Goal: Task Accomplishment & Management: Manage account settings

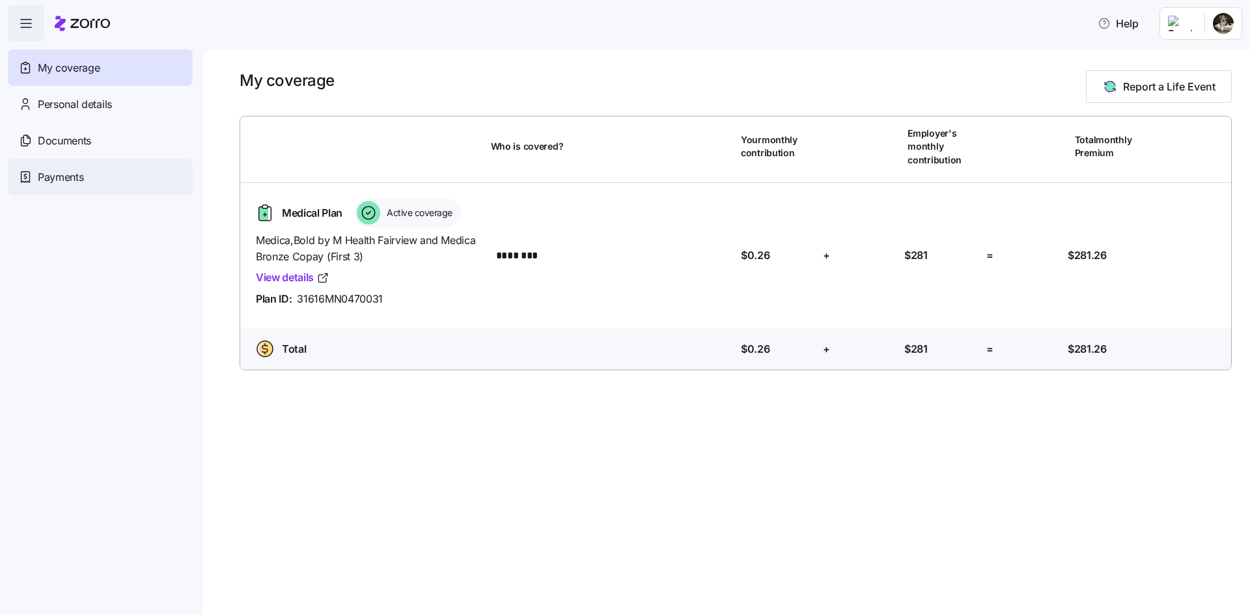
click at [64, 172] on span "Payments" at bounding box center [61, 177] width 46 height 16
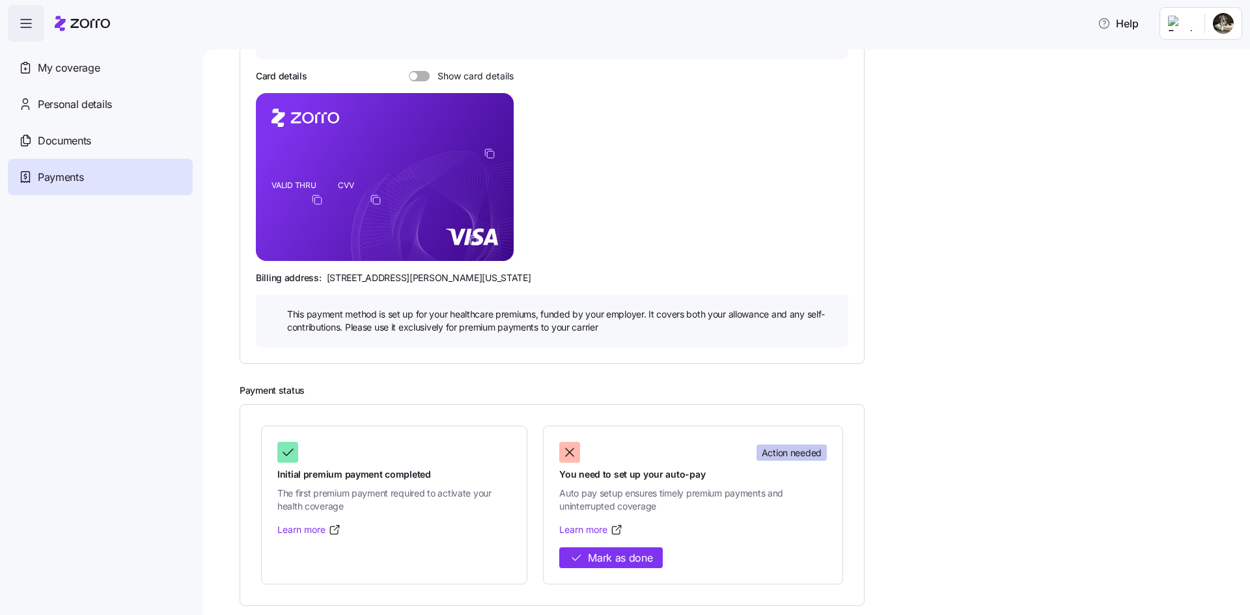
scroll to position [151, 0]
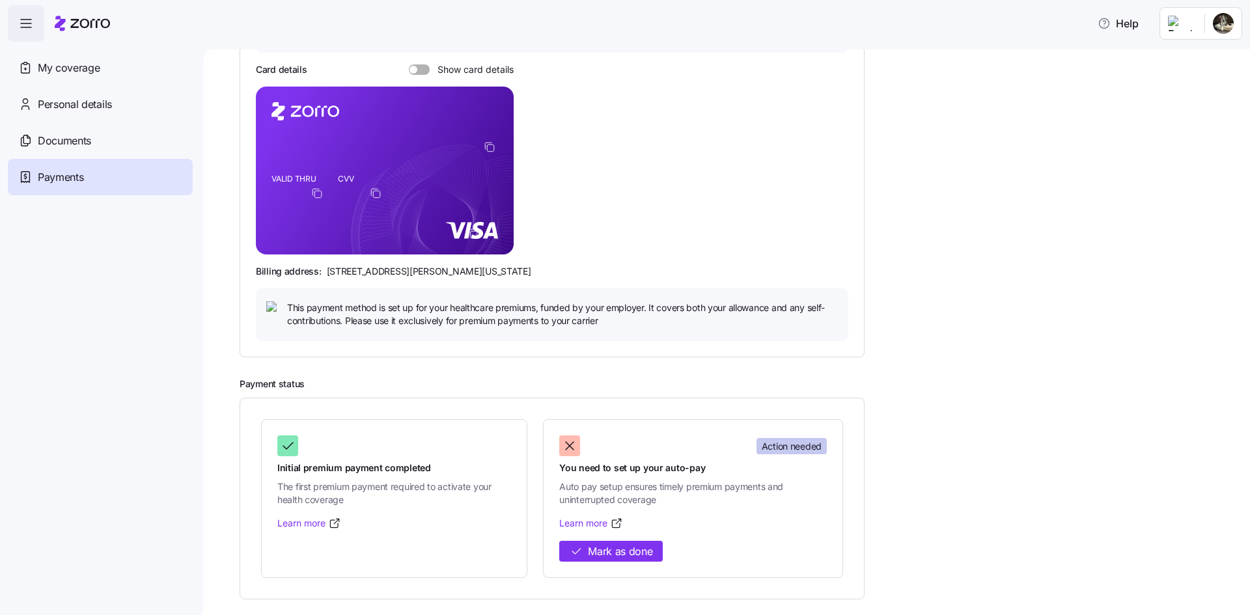
click at [569, 446] on icon at bounding box center [570, 446] width 8 height 8
click at [569, 443] on icon at bounding box center [570, 446] width 16 height 16
click at [570, 443] on icon at bounding box center [570, 446] width 16 height 16
click at [804, 442] on span "Action needed" at bounding box center [792, 446] width 60 height 13
click at [804, 444] on span "Action needed" at bounding box center [792, 446] width 60 height 13
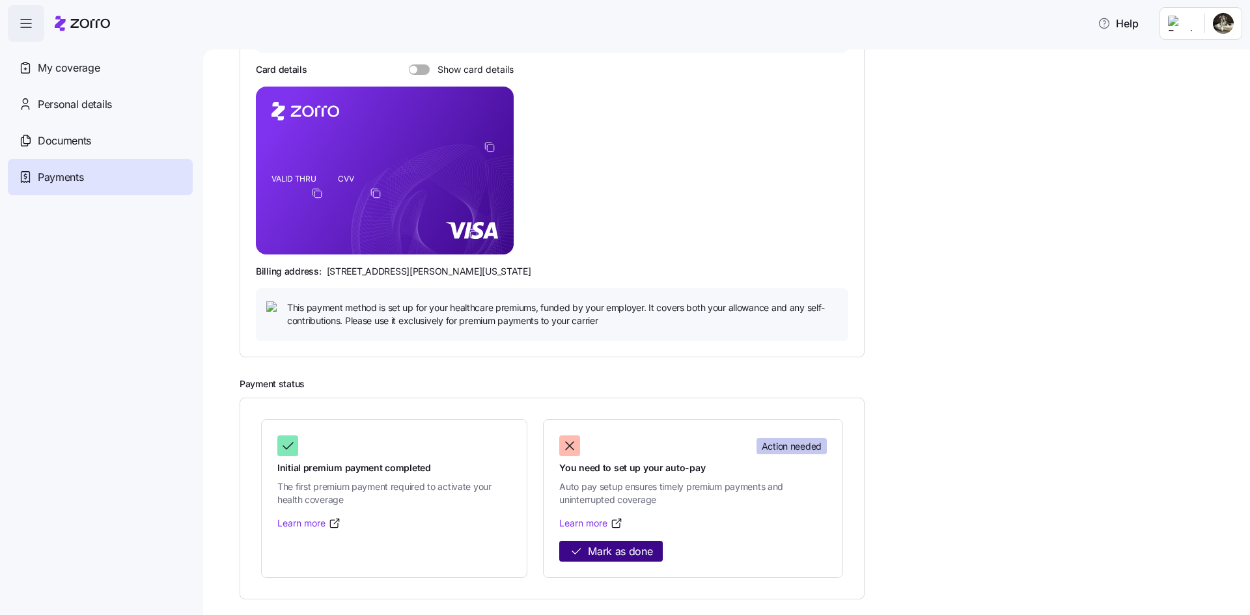
click at [637, 554] on span "Mark as done" at bounding box center [620, 552] width 64 height 16
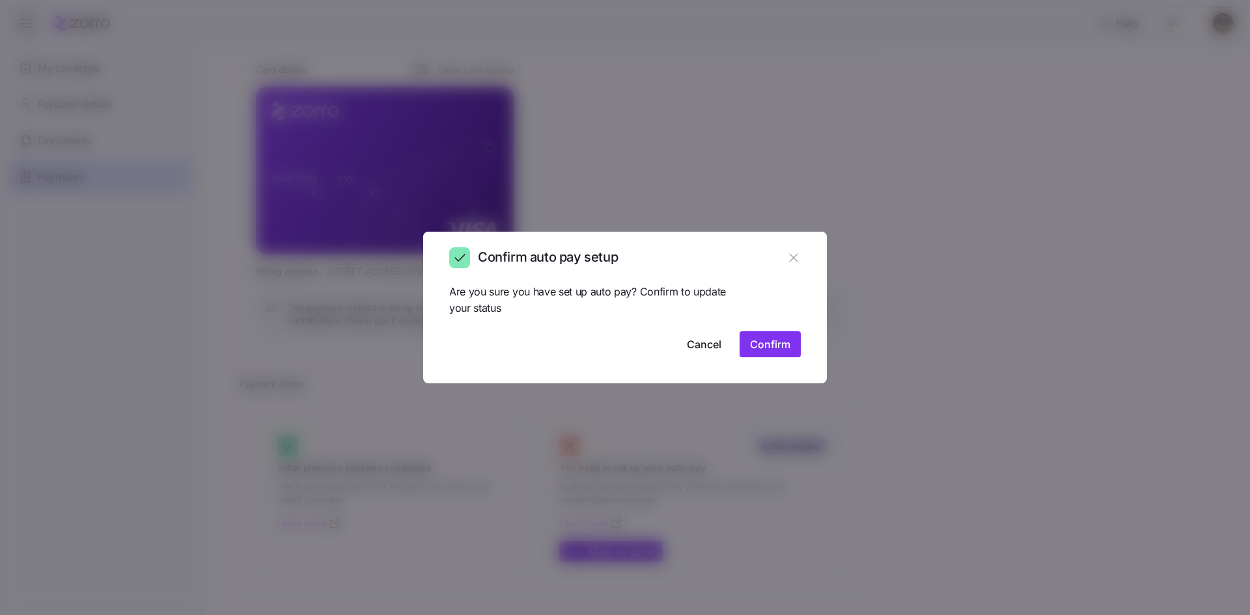
click at [781, 348] on span "Confirm" at bounding box center [770, 345] width 40 height 16
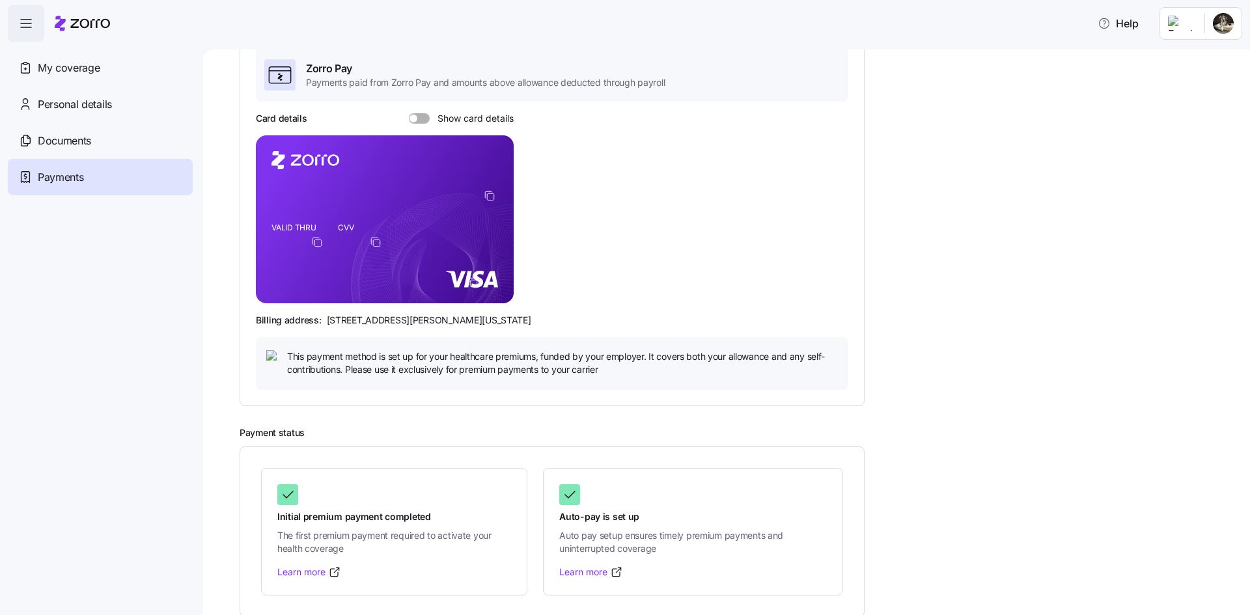
scroll to position [0, 0]
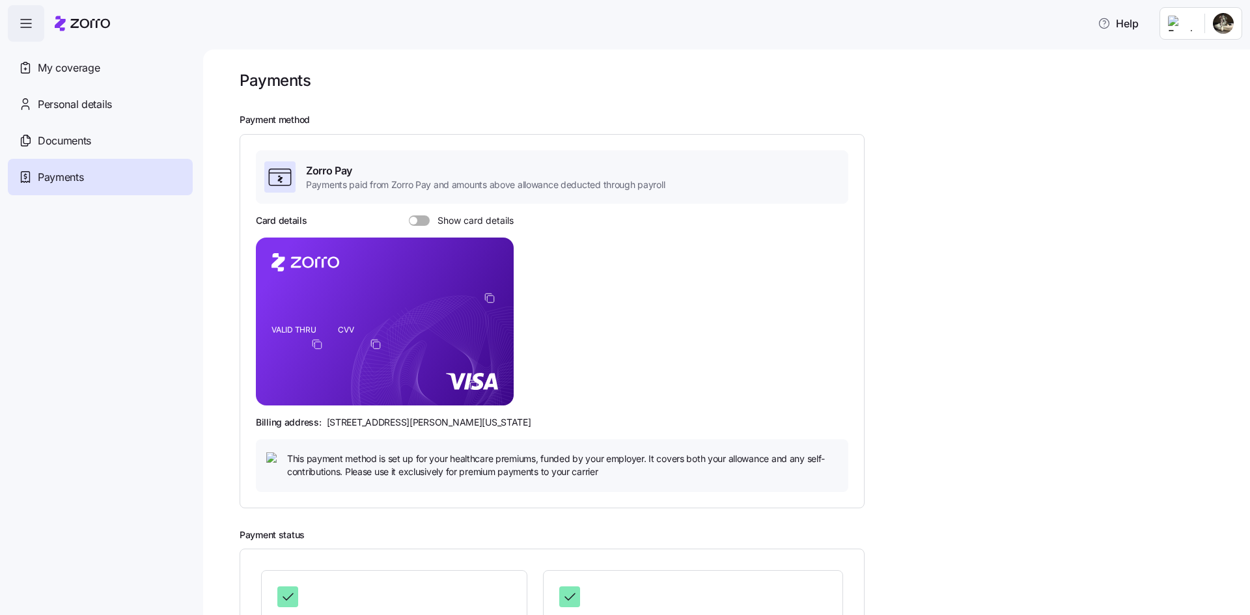
click at [1220, 28] on html "Help My coverage Personal details Documents Partners hub Payments Payments Paym…" at bounding box center [625, 304] width 1250 height 608
click at [1212, 78] on div "Log out" at bounding box center [1189, 79] width 51 height 14
